Goal: Task Accomplishment & Management: Use online tool/utility

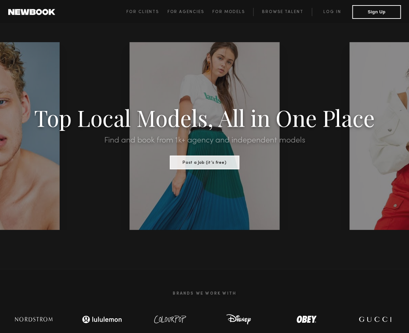
click at [326, 17] on span "For Clients For Agencies For Models Browse Talent Log in Sign Up" at bounding box center [263, 12] width 274 height 14
click at [331, 12] on link "Log in" at bounding box center [332, 12] width 40 height 8
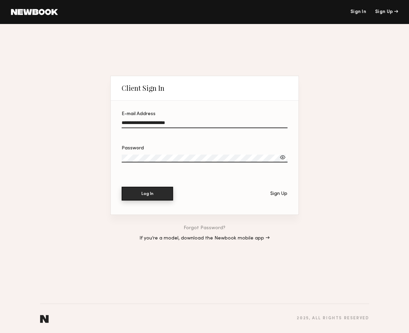
click at [139, 195] on button "Log In" at bounding box center [147, 194] width 51 height 14
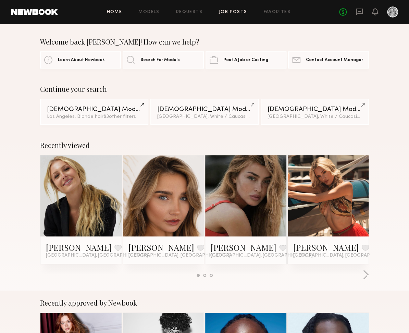
click at [242, 10] on link "Job Posts" at bounding box center [233, 12] width 28 height 4
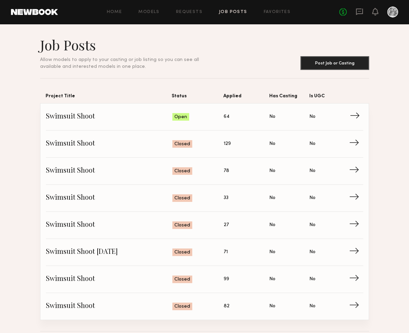
click at [211, 112] on span "Status: Open" at bounding box center [197, 117] width 51 height 10
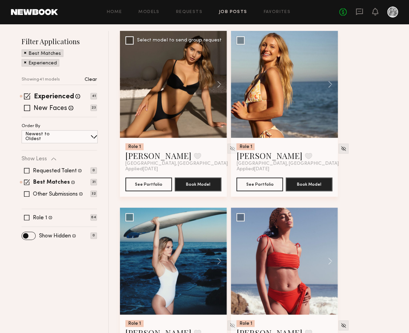
scroll to position [78, 0]
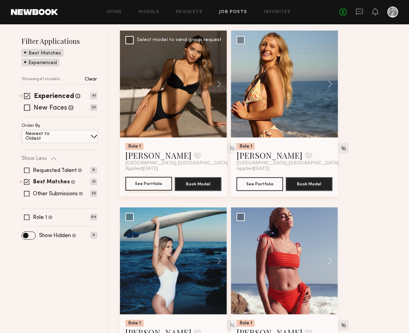
click at [146, 183] on button "See Portfolio" at bounding box center [148, 184] width 47 height 14
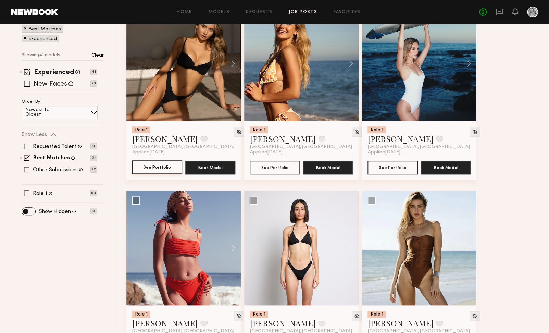
scroll to position [105, 0]
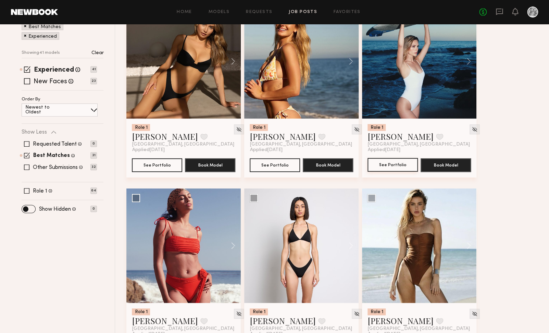
click at [386, 165] on button "See Portfolio" at bounding box center [392, 165] width 50 height 14
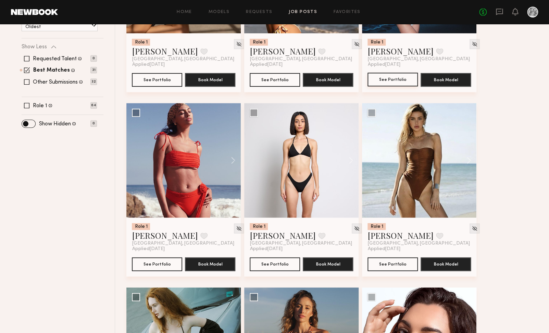
scroll to position [243, 0]
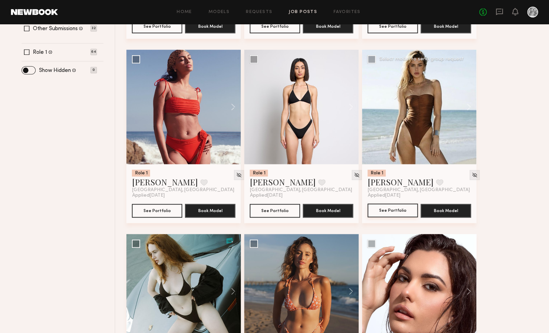
click at [398, 208] on button "See Portfolio" at bounding box center [392, 210] width 50 height 14
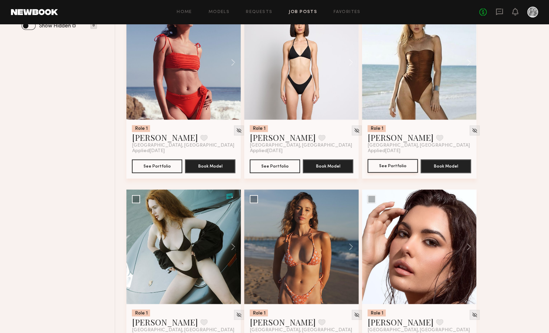
scroll to position [461, 0]
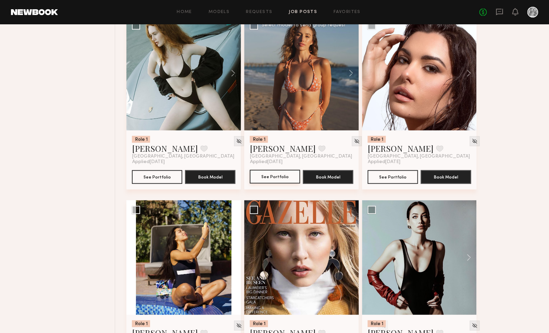
click at [286, 175] on button "See Portfolio" at bounding box center [275, 176] width 50 height 14
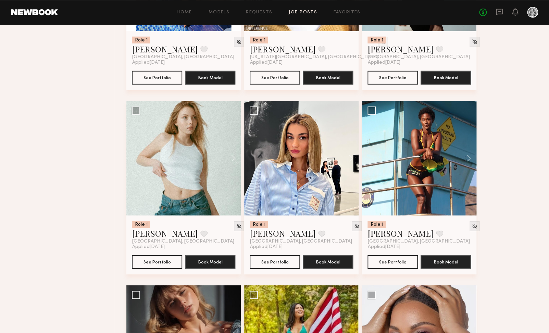
scroll to position [747, 0]
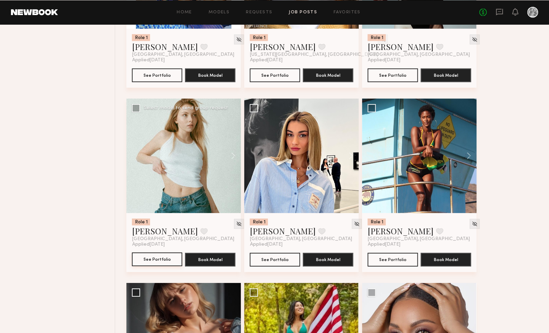
click at [169, 261] on button "See Portfolio" at bounding box center [157, 259] width 50 height 14
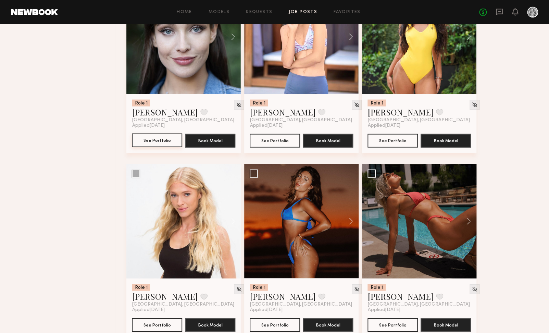
scroll to position [1602, 0]
click at [160, 140] on button "See Portfolio" at bounding box center [157, 140] width 50 height 14
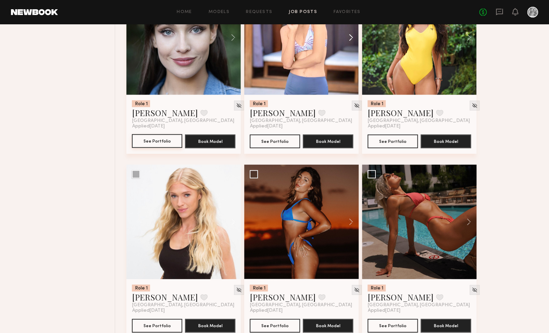
scroll to position [1618, 0]
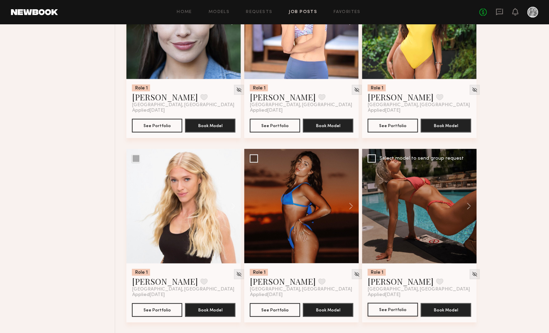
click at [400, 308] on button "See Portfolio" at bounding box center [392, 309] width 50 height 14
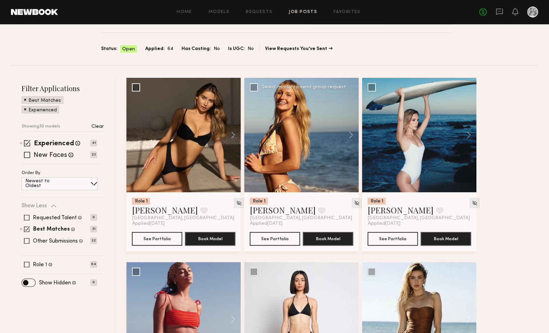
scroll to position [0, 0]
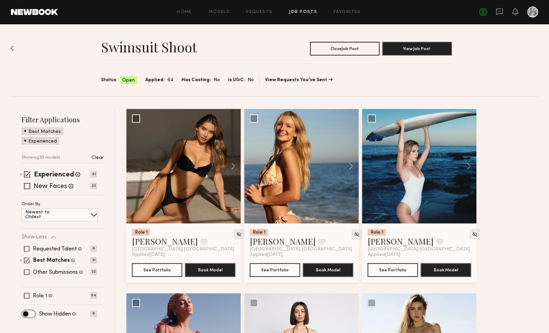
drag, startPoint x: 28, startPoint y: 175, endPoint x: 27, endPoint y: 183, distance: 8.6
click at [28, 175] on span at bounding box center [27, 174] width 7 height 7
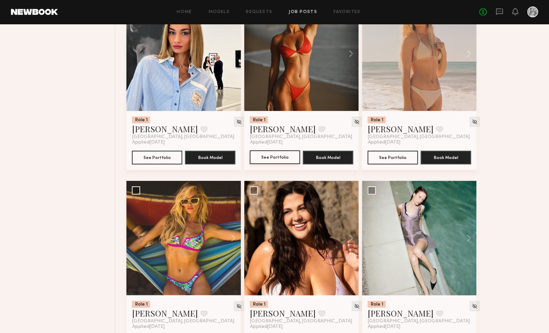
scroll to position [851, 0]
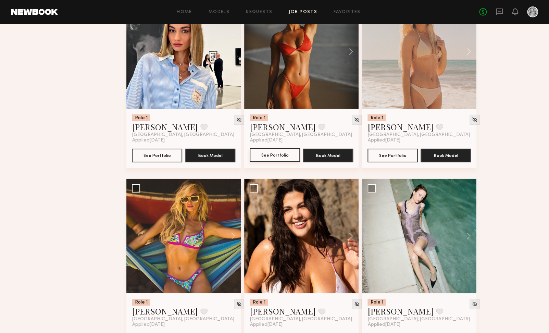
click at [283, 154] on button "See Portfolio" at bounding box center [275, 155] width 50 height 14
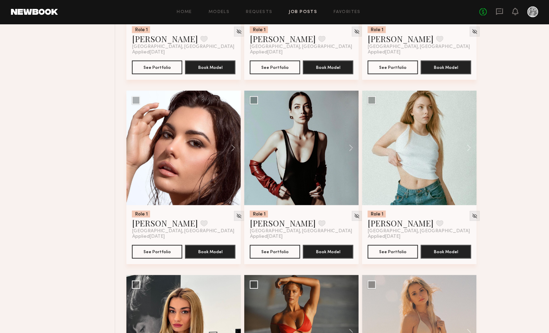
scroll to position [0, 0]
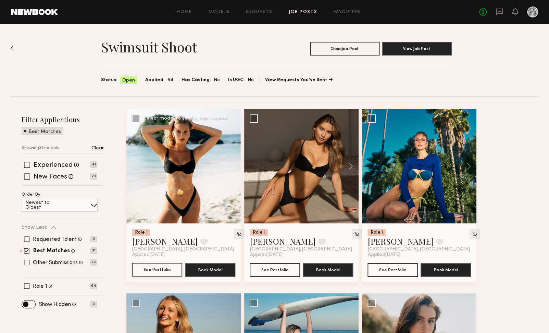
click at [162, 271] on button "See Portfolio" at bounding box center [157, 270] width 50 height 14
click at [278, 273] on button "See Portfolio" at bounding box center [275, 270] width 50 height 14
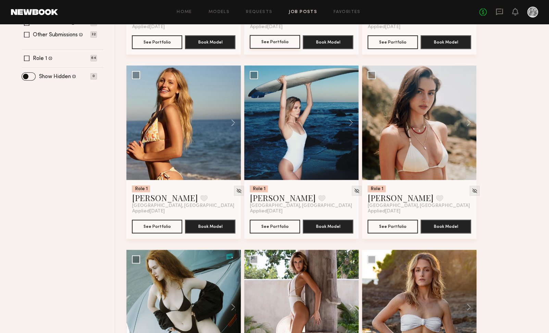
scroll to position [230, 0]
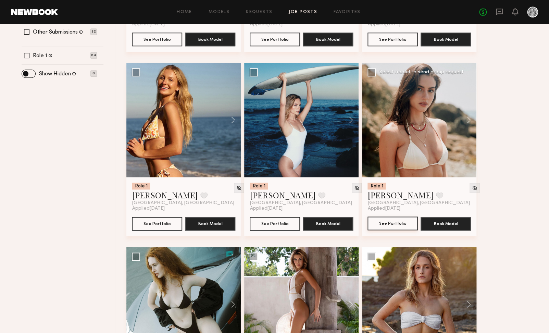
click at [386, 224] on button "See Portfolio" at bounding box center [392, 223] width 50 height 14
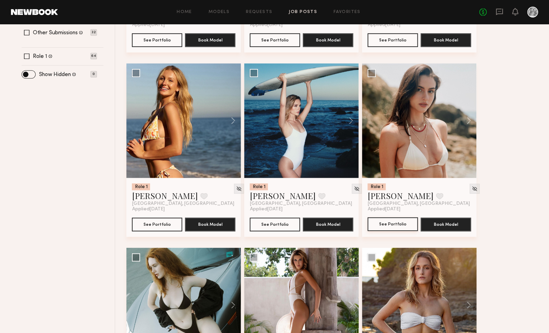
scroll to position [0, 0]
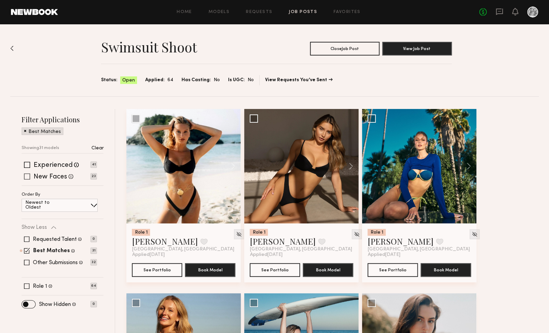
click at [30, 175] on div "New Faces Talent we've deemed to be in the early stages of their professional c…" at bounding box center [59, 176] width 75 height 5
click at [27, 251] on span at bounding box center [27, 251] width 6 height 6
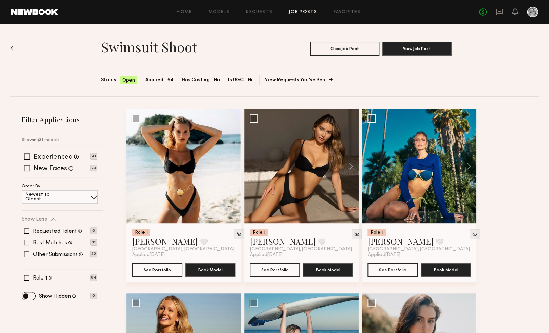
click at [26, 169] on span at bounding box center [27, 168] width 6 height 6
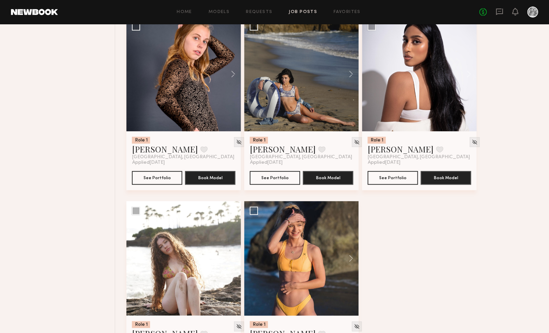
scroll to position [1250, 0]
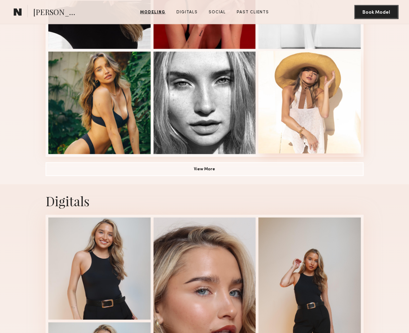
scroll to position [675, 0]
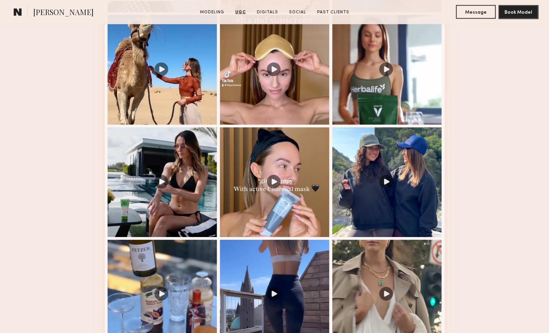
scroll to position [764, 0]
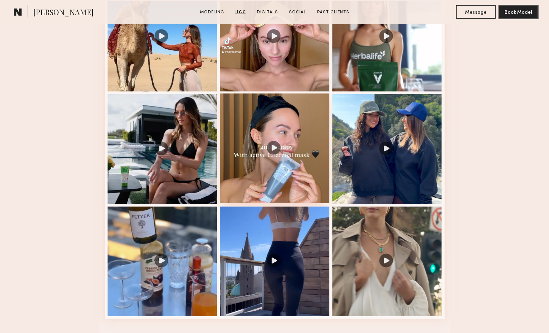
click at [264, 125] on div at bounding box center [275, 148] width 110 height 110
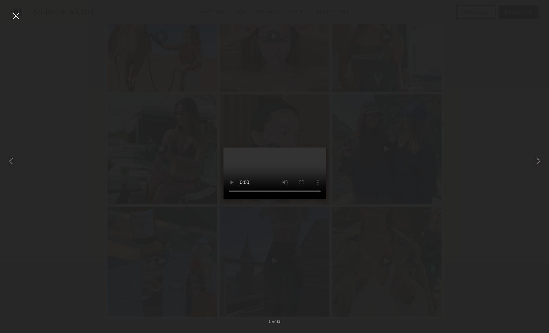
click at [15, 14] on div at bounding box center [15, 15] width 11 height 11
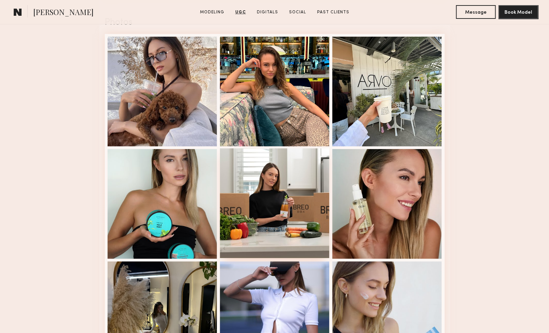
scroll to position [1067, 0]
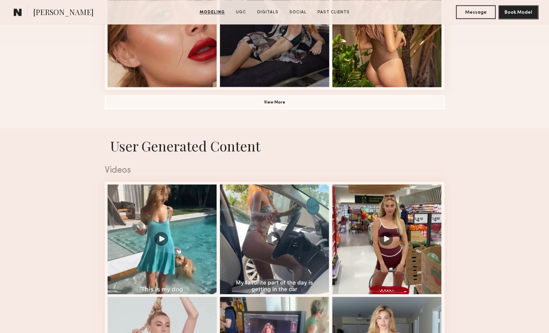
scroll to position [590, 0]
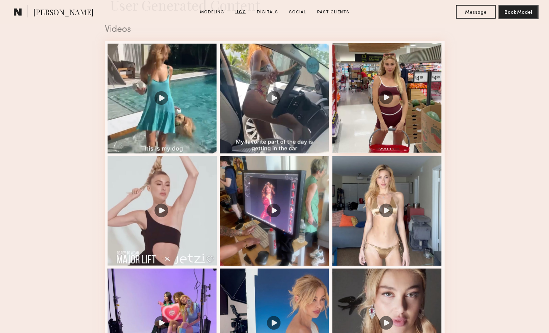
click at [365, 107] on div at bounding box center [387, 98] width 110 height 110
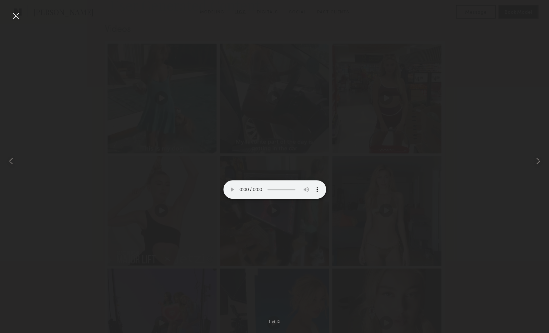
click at [18, 17] on div at bounding box center [15, 15] width 11 height 11
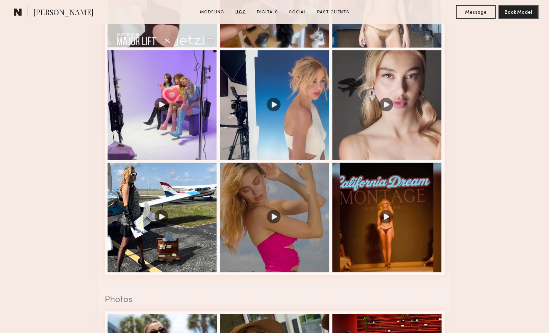
scroll to position [768, 0]
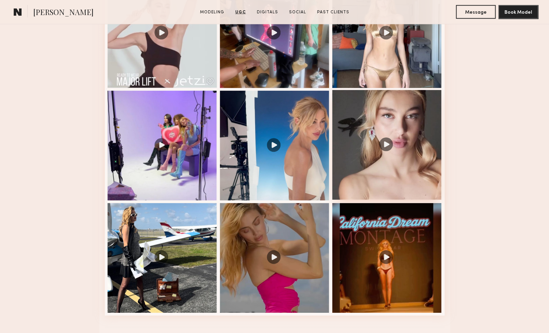
click at [367, 130] on div at bounding box center [387, 145] width 110 height 110
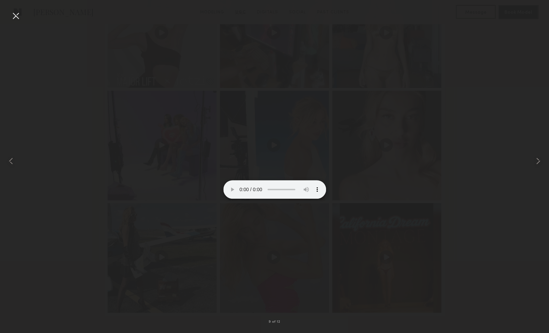
click at [14, 14] on div at bounding box center [15, 15] width 11 height 11
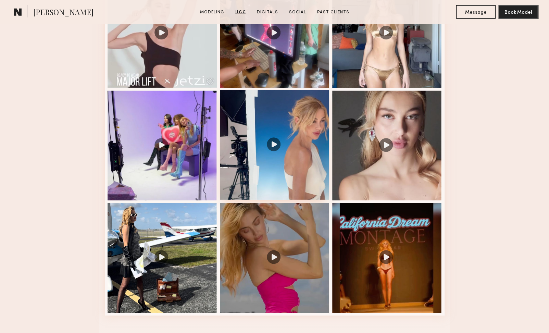
click at [283, 156] on div at bounding box center [275, 145] width 110 height 110
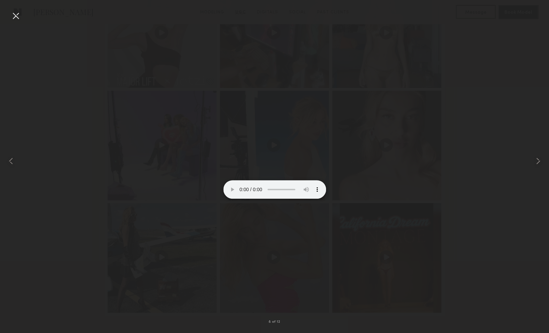
click at [18, 19] on div at bounding box center [15, 15] width 11 height 11
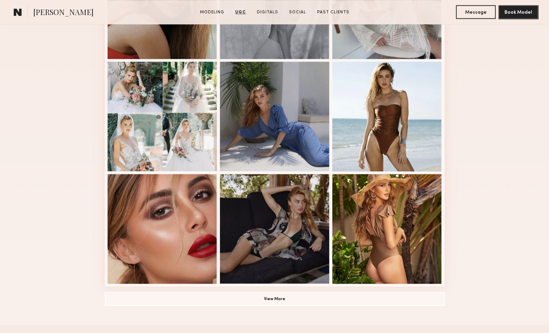
scroll to position [0, 0]
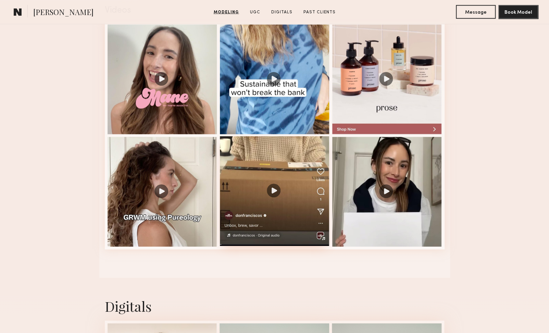
scroll to position [810, 0]
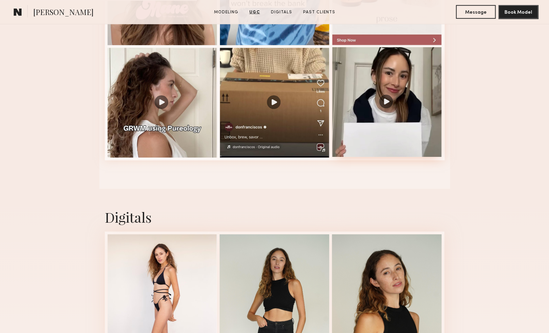
click at [404, 102] on div at bounding box center [387, 102] width 110 height 110
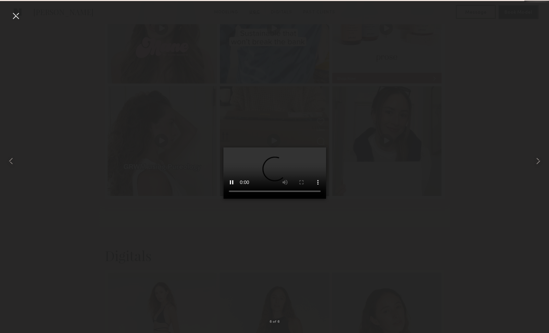
scroll to position [770, 0]
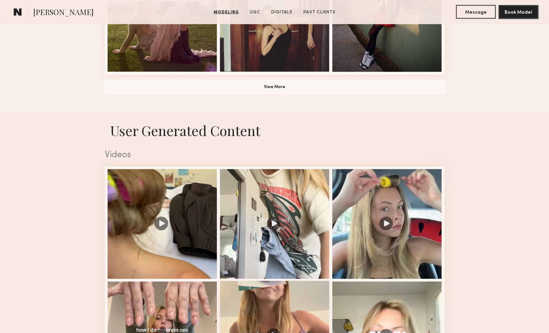
scroll to position [812, 0]
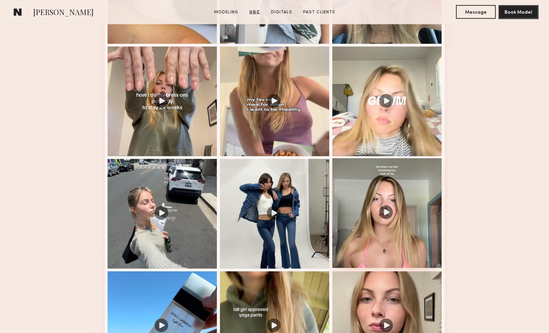
click at [379, 178] on div at bounding box center [387, 213] width 110 height 110
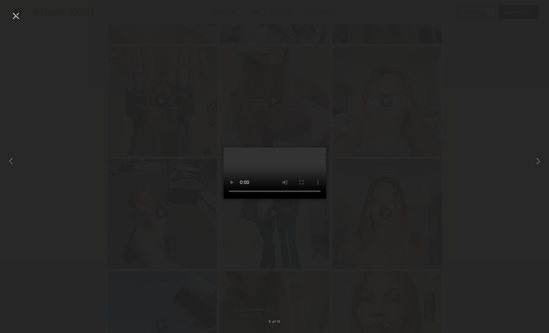
click at [14, 17] on div at bounding box center [15, 15] width 11 height 11
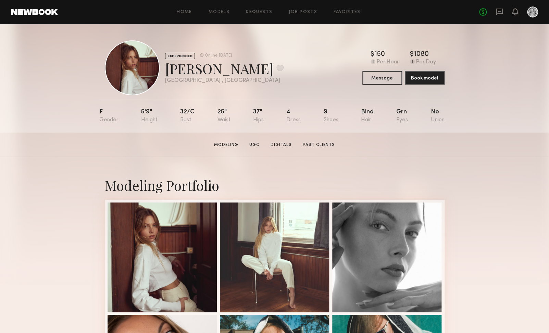
scroll to position [0, 0]
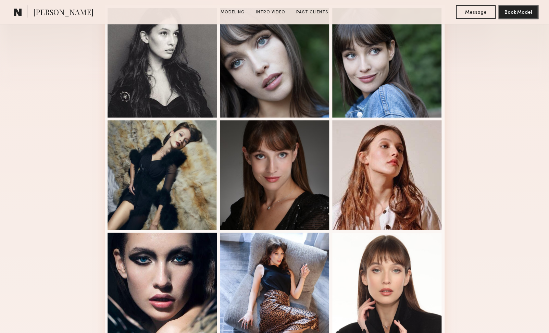
scroll to position [260, 0]
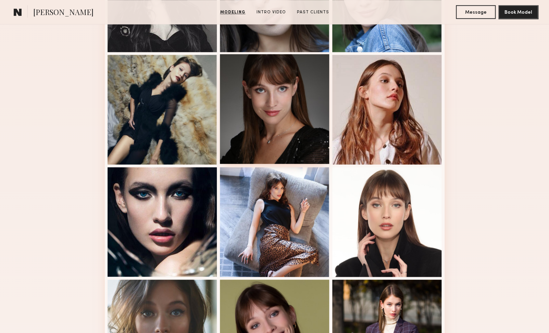
click at [279, 110] on div at bounding box center [275, 109] width 110 height 110
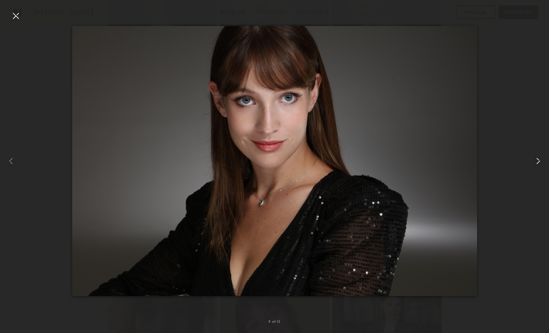
click at [544, 165] on div at bounding box center [538, 161] width 22 height 300
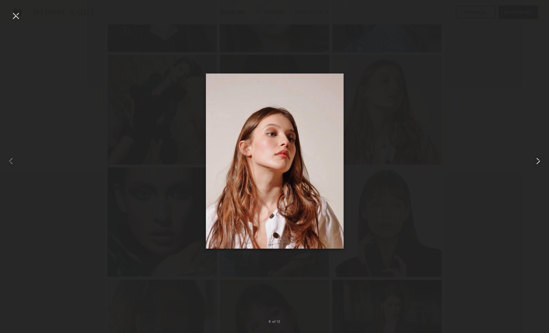
click at [544, 164] on div at bounding box center [538, 161] width 22 height 300
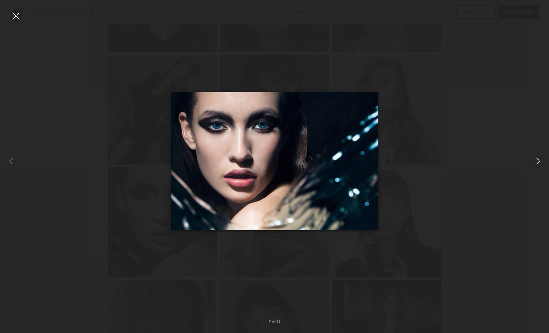
click at [544, 164] on div at bounding box center [538, 161] width 22 height 300
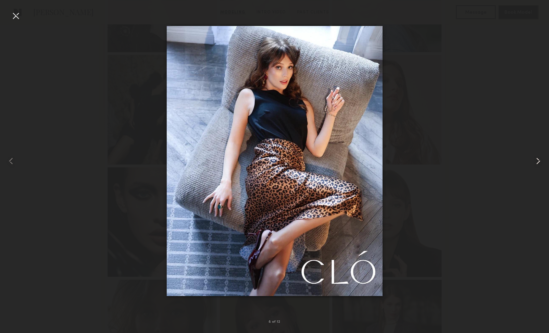
click at [544, 164] on div at bounding box center [538, 161] width 22 height 300
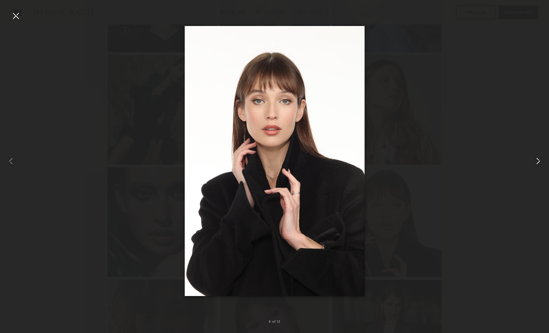
click at [544, 164] on div at bounding box center [538, 161] width 22 height 300
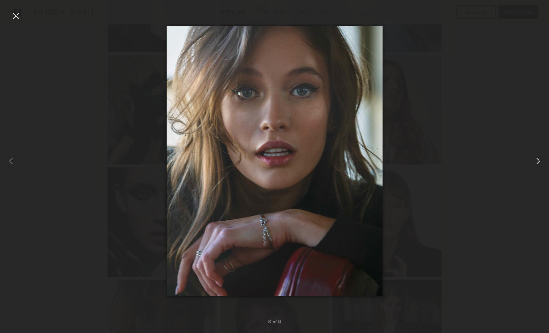
click at [544, 164] on div at bounding box center [538, 161] width 22 height 300
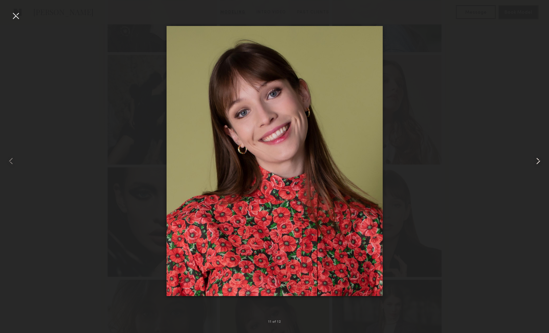
click at [544, 164] on div at bounding box center [538, 161] width 22 height 300
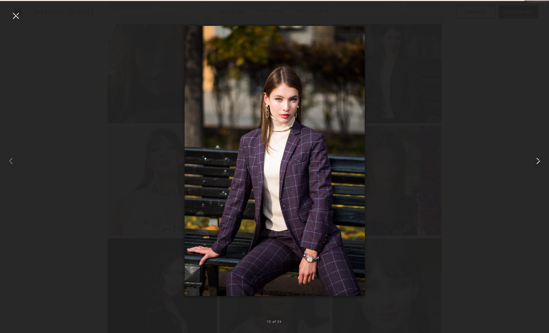
scroll to position [557, 0]
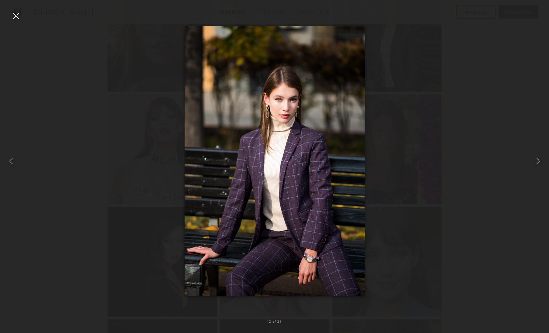
click at [418, 128] on div at bounding box center [274, 161] width 549 height 300
click at [343, 65] on img at bounding box center [274, 161] width 180 height 270
click at [16, 13] on div at bounding box center [15, 15] width 11 height 11
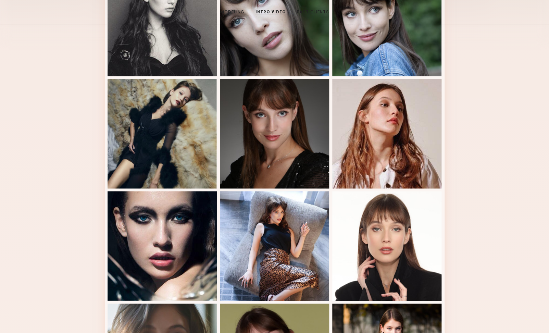
scroll to position [0, 0]
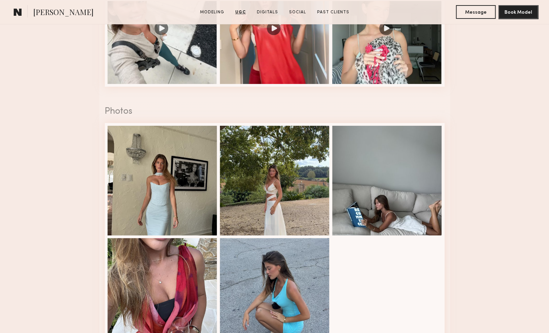
scroll to position [1182, 0]
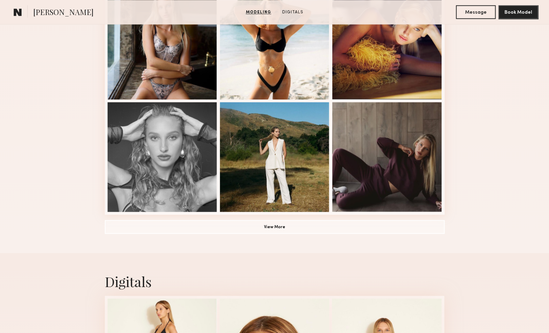
scroll to position [428, 0]
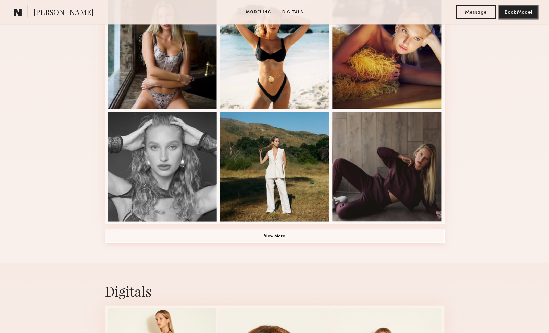
click at [218, 241] on button "View More" at bounding box center [275, 236] width 340 height 14
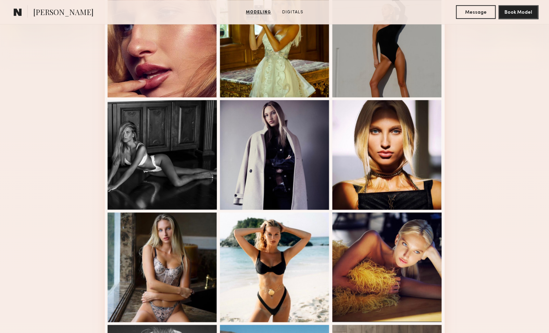
scroll to position [217, 0]
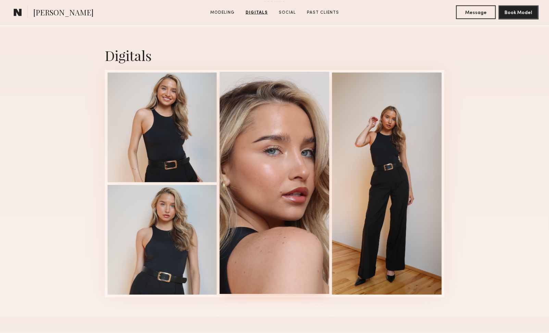
scroll to position [664, 0]
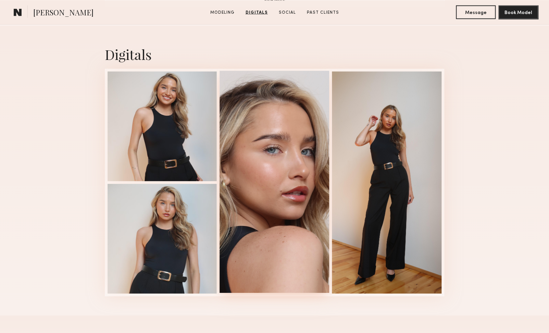
click at [303, 130] on div at bounding box center [274, 182] width 110 height 222
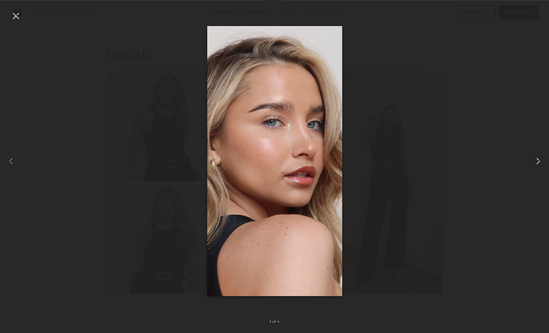
click at [541, 158] on common-icon at bounding box center [537, 160] width 11 height 11
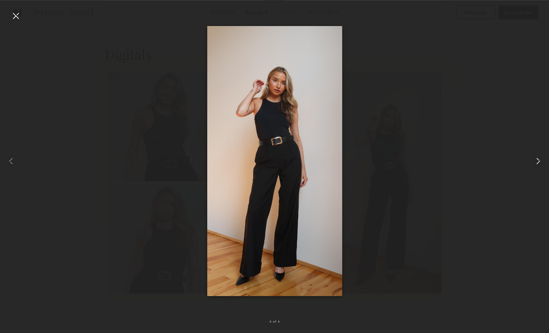
click at [541, 158] on common-icon at bounding box center [537, 160] width 11 height 11
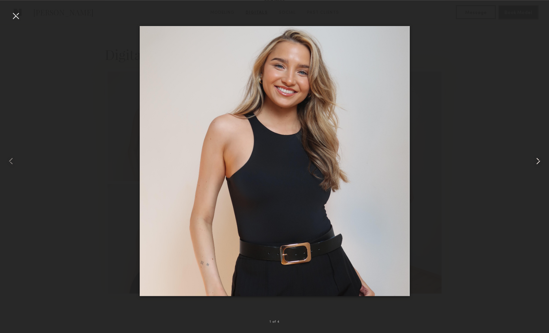
click at [541, 158] on common-icon at bounding box center [537, 160] width 11 height 11
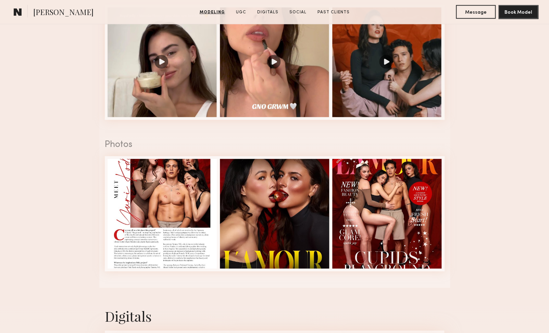
scroll to position [760, 0]
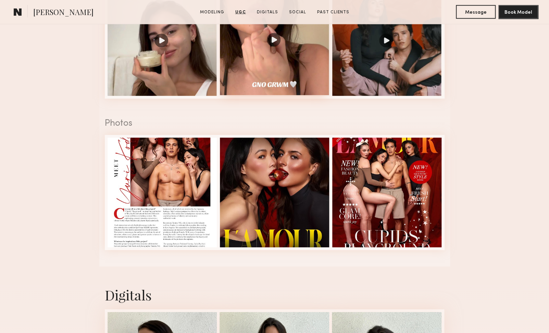
click at [281, 60] on div at bounding box center [275, 41] width 110 height 110
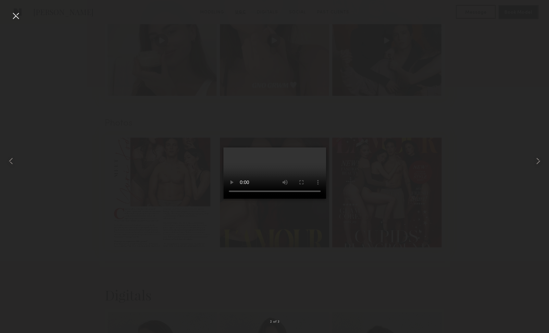
click at [21, 16] on div at bounding box center [15, 15] width 11 height 11
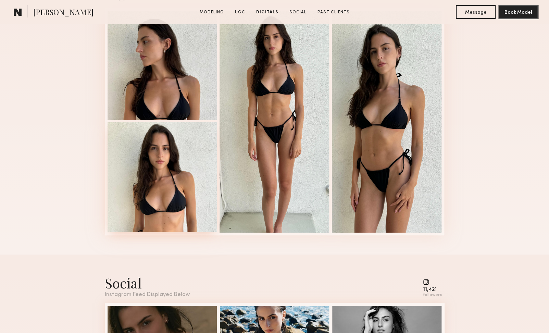
scroll to position [1060, 0]
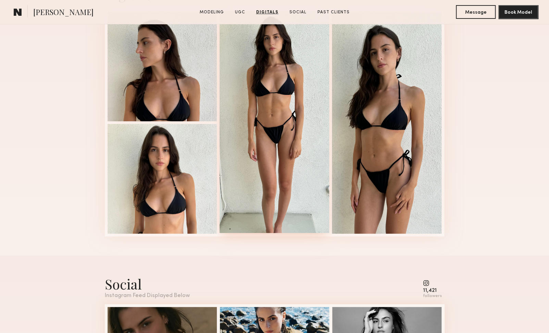
click at [264, 83] on div at bounding box center [274, 122] width 110 height 222
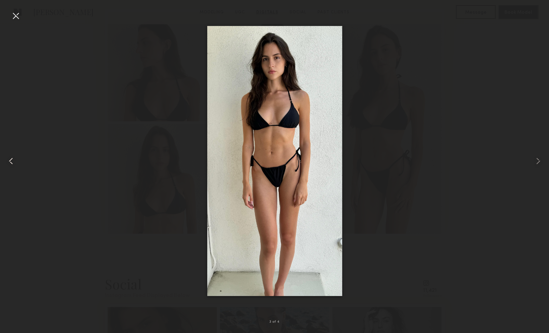
click at [22, 14] on div at bounding box center [11, 161] width 22 height 300
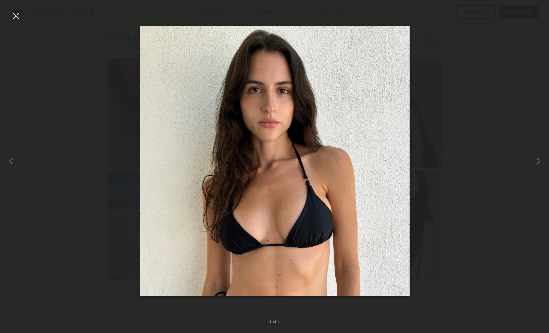
scroll to position [1561, 0]
click at [15, 18] on div at bounding box center [15, 15] width 11 height 11
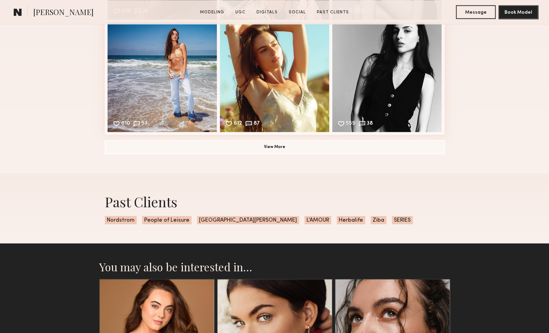
scroll to position [1456, 0]
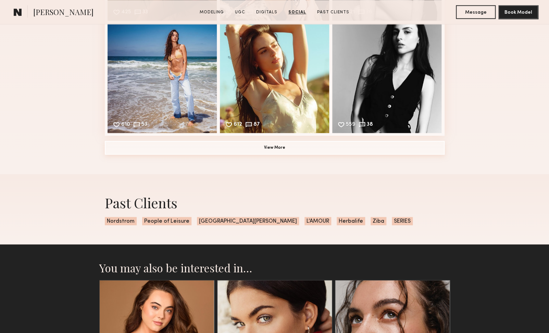
click at [305, 149] on button "View More" at bounding box center [275, 148] width 340 height 14
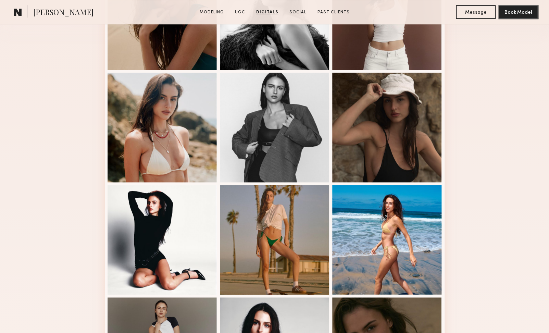
scroll to position [0, 0]
